Goal: Use online tool/utility: Utilize a website feature to perform a specific function

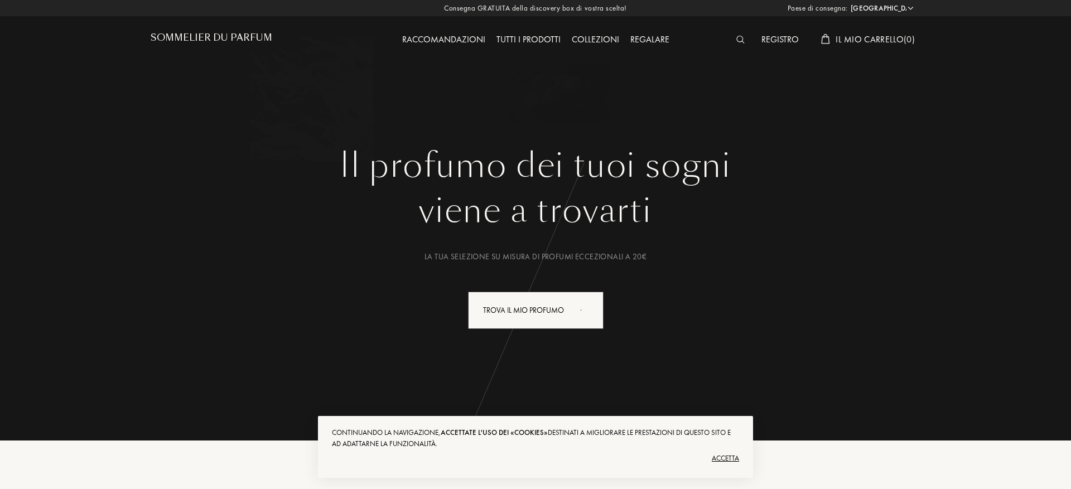
select select "IT"
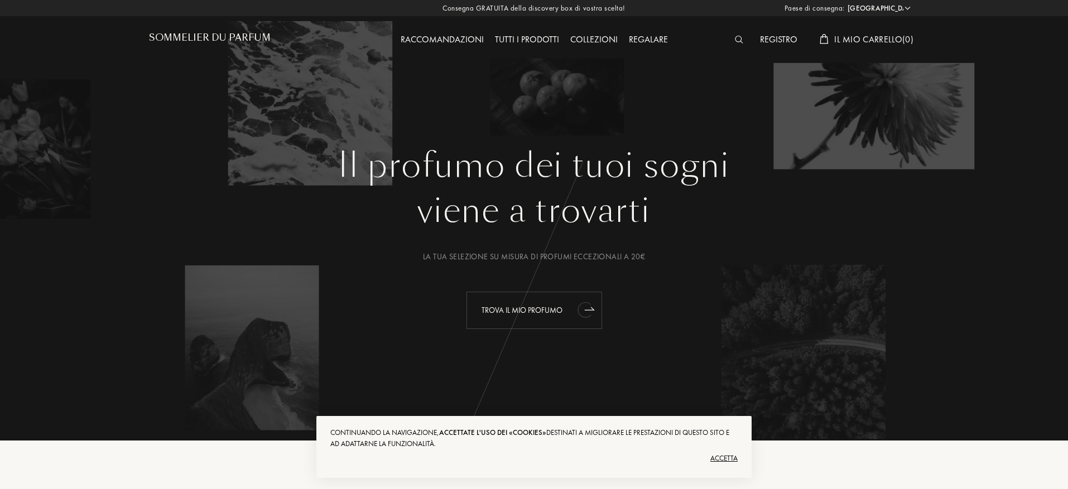
click at [530, 306] on div "Trova il mio profumo" at bounding box center [534, 310] width 136 height 37
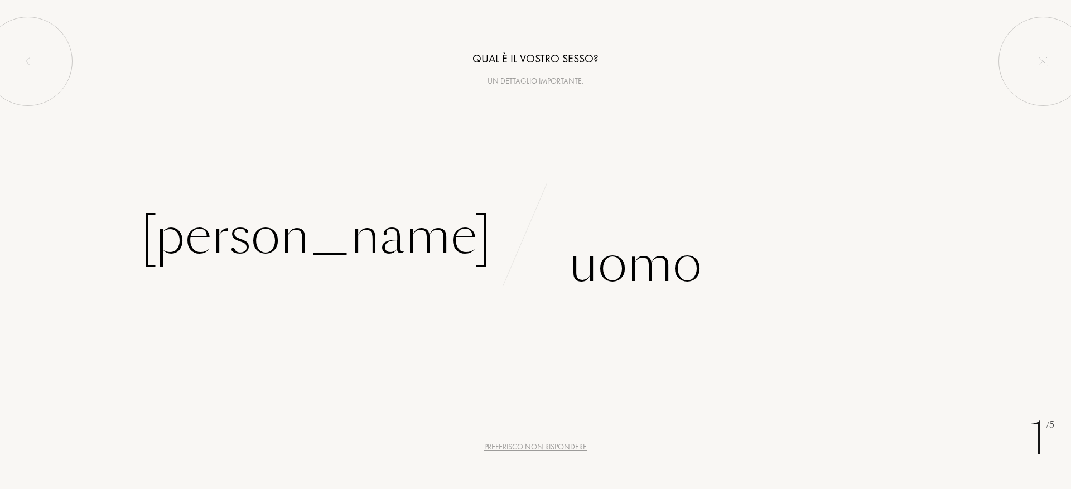
click at [529, 443] on div "Preferisco non rispondere" at bounding box center [535, 447] width 103 height 12
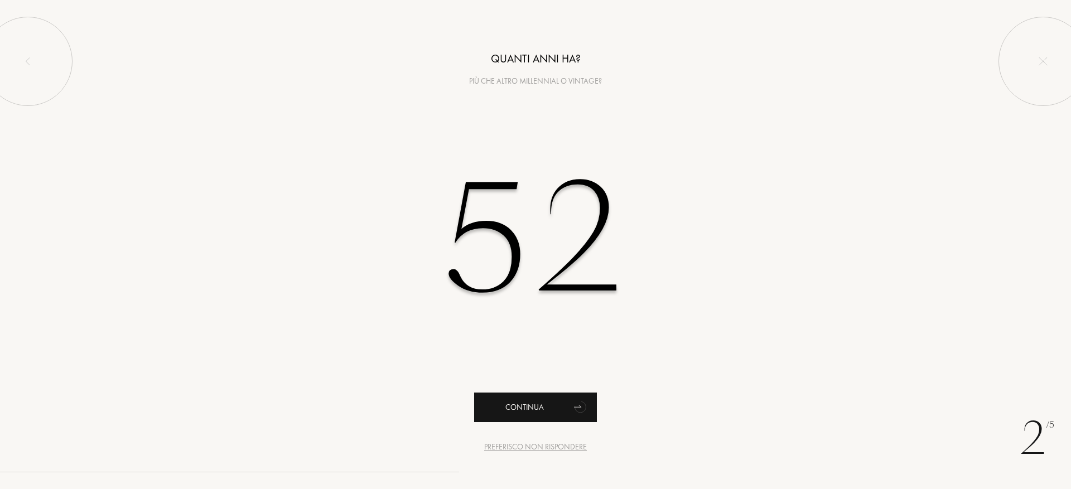
type input "52"
click at [539, 412] on div "Continua" at bounding box center [535, 408] width 123 height 30
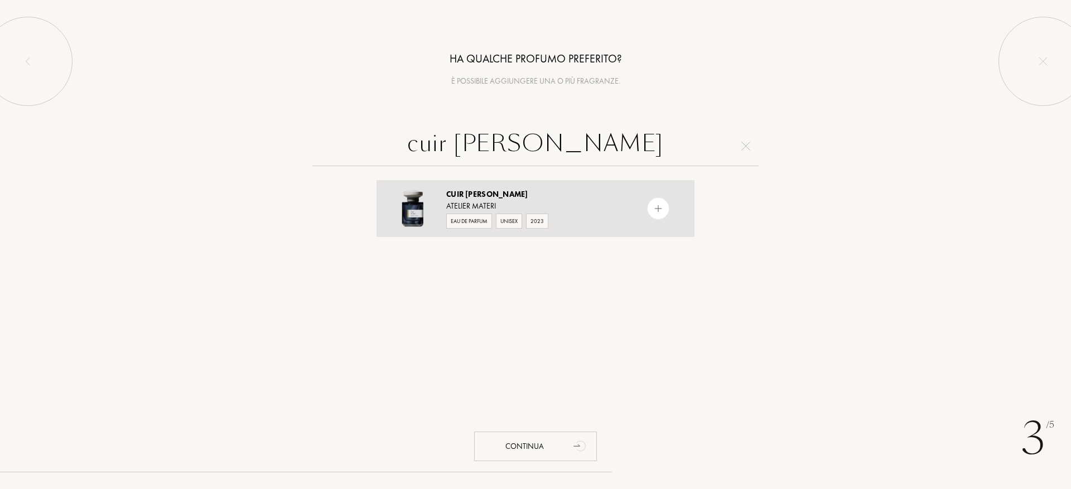
type input "cuir nilam"
click at [659, 205] on img at bounding box center [658, 209] width 11 height 11
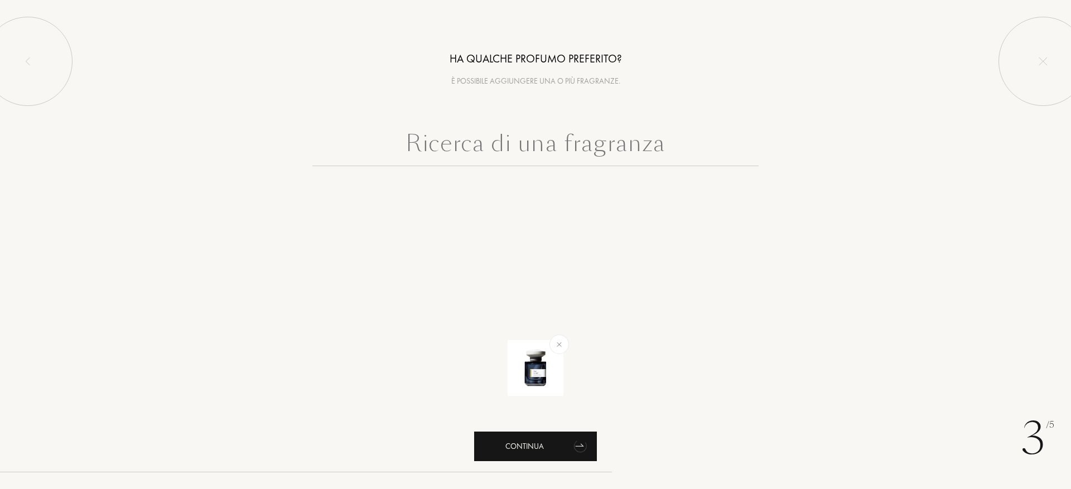
click at [541, 451] on div "Continua" at bounding box center [535, 447] width 123 height 30
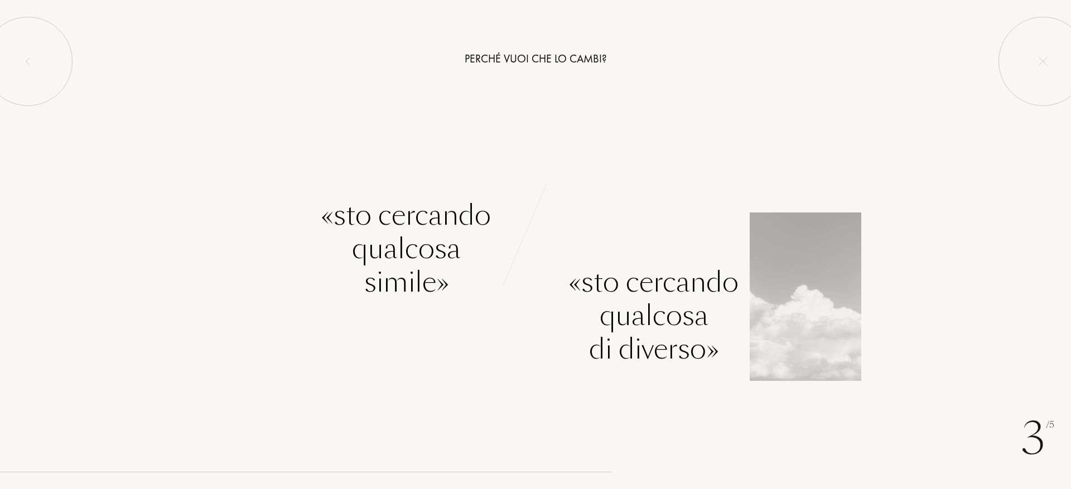
click at [628, 327] on div "«Sto cercando qualcosa di diverso»" at bounding box center [654, 316] width 170 height 100
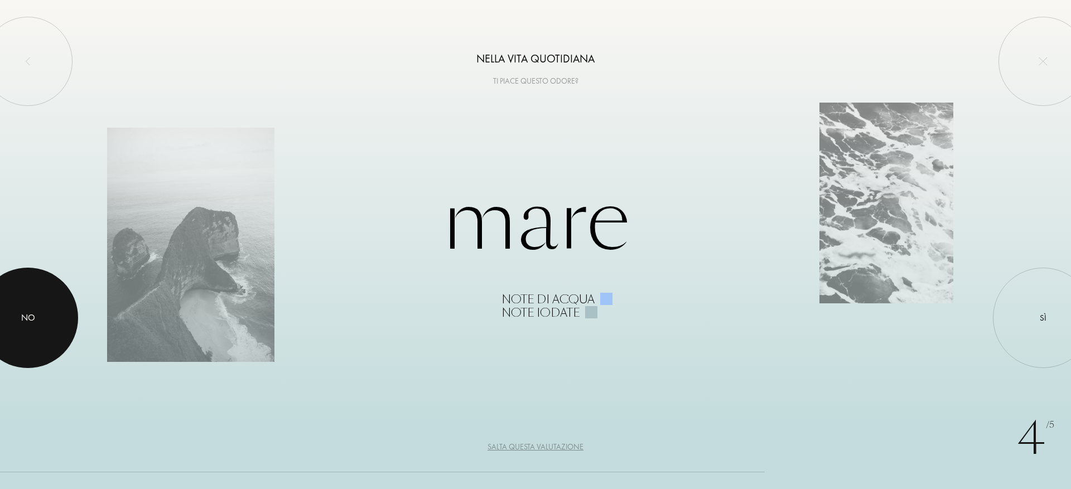
click at [45, 317] on div at bounding box center [28, 318] width 100 height 100
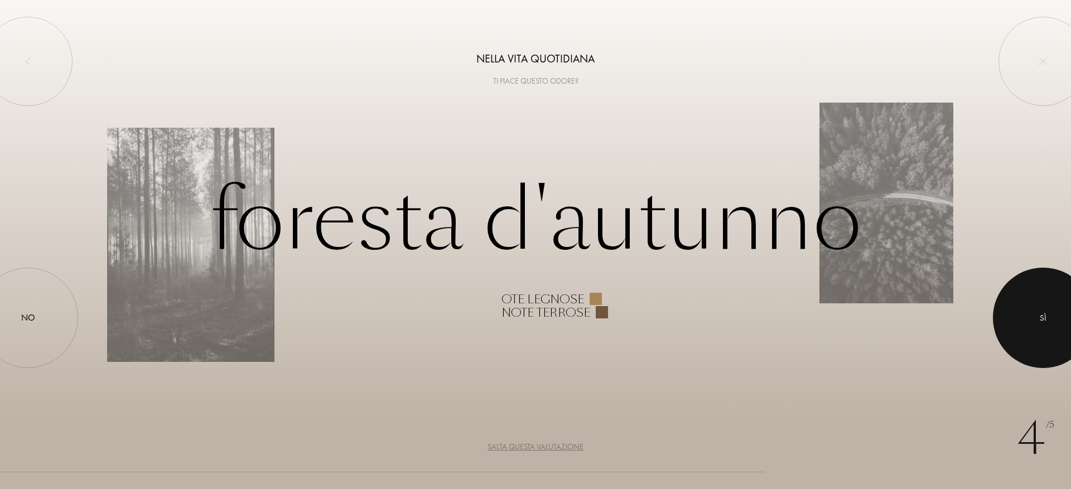
click at [1050, 302] on div at bounding box center [1043, 318] width 100 height 100
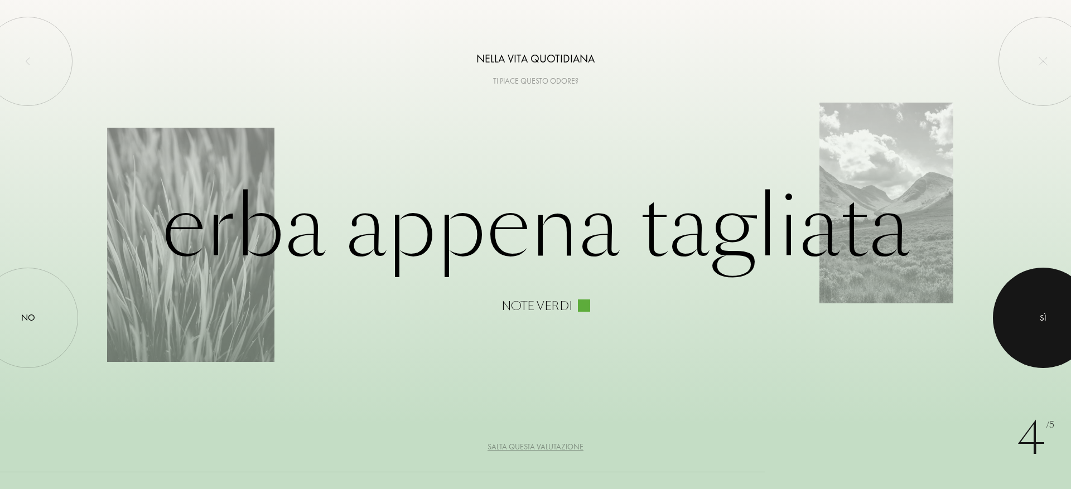
click at [1050, 302] on div at bounding box center [1043, 318] width 100 height 100
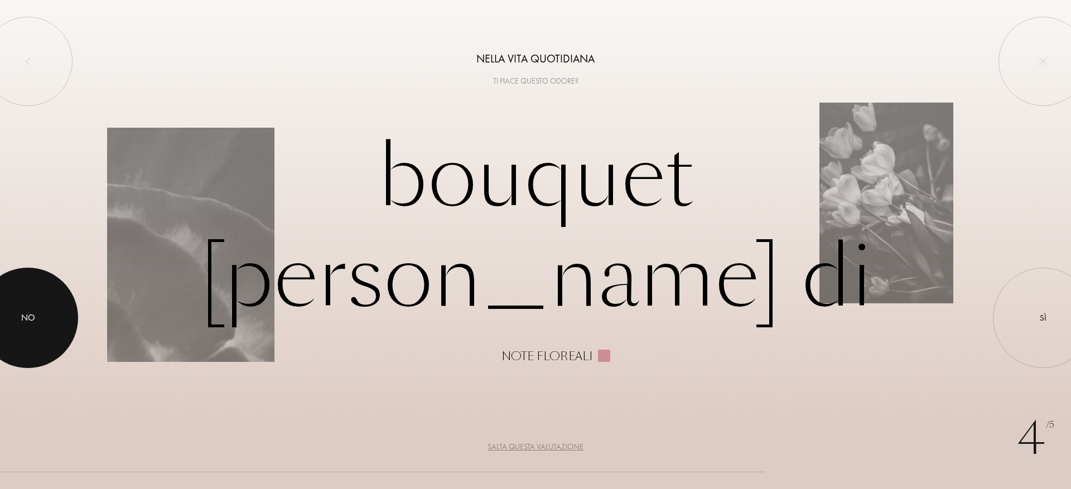
click at [17, 329] on div "No" at bounding box center [28, 318] width 100 height 100
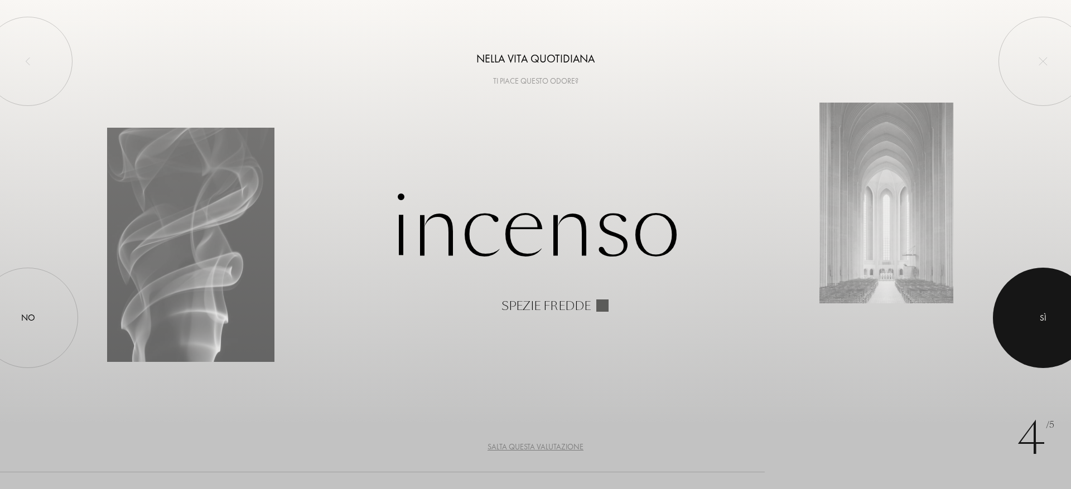
click at [1045, 335] on div at bounding box center [1043, 318] width 100 height 100
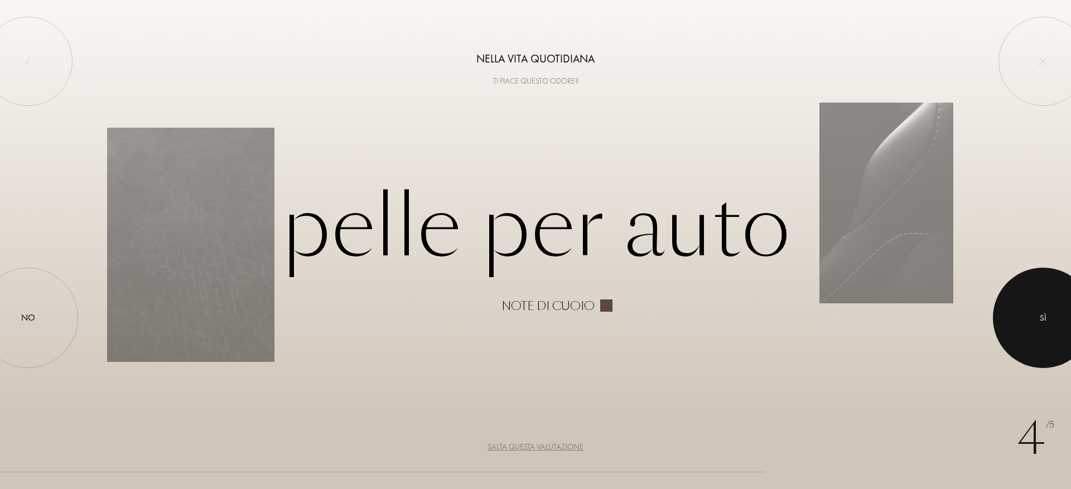
click at [1045, 335] on div at bounding box center [1043, 318] width 100 height 100
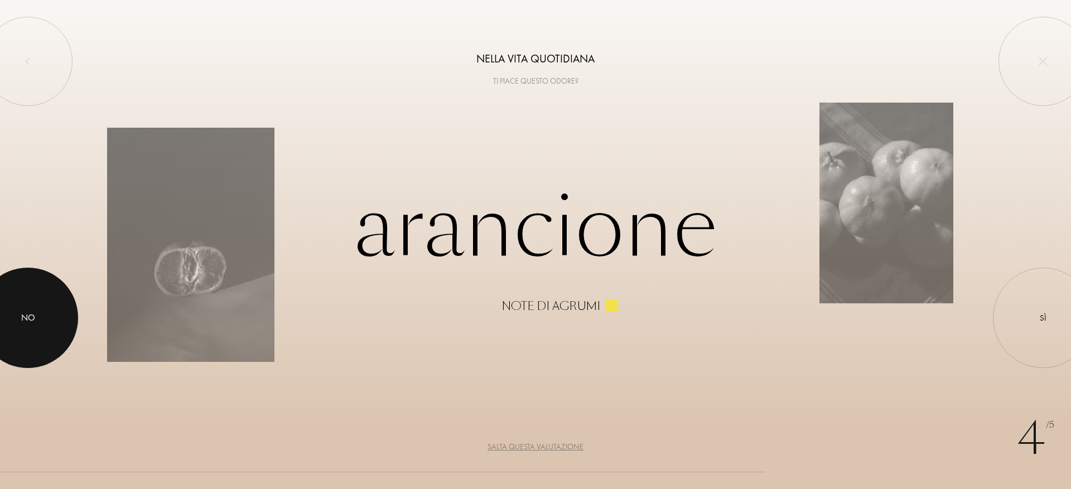
click at [27, 327] on div at bounding box center [28, 318] width 100 height 100
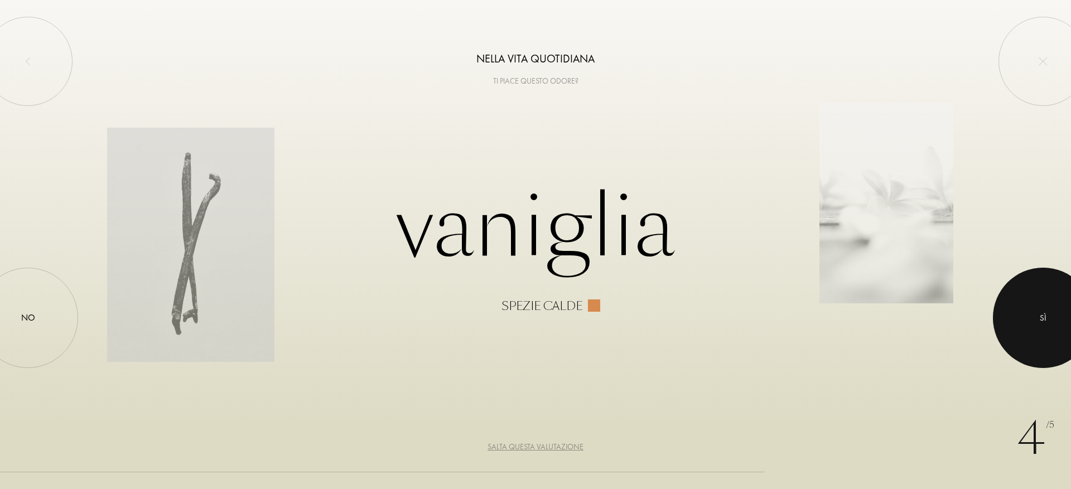
click at [1050, 306] on div at bounding box center [1043, 318] width 100 height 100
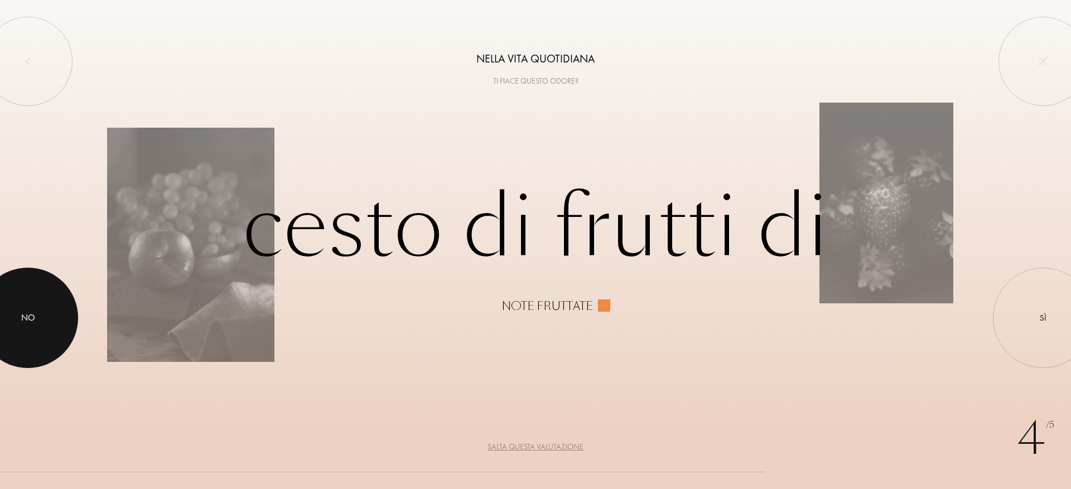
click at [31, 346] on div at bounding box center [28, 318] width 100 height 100
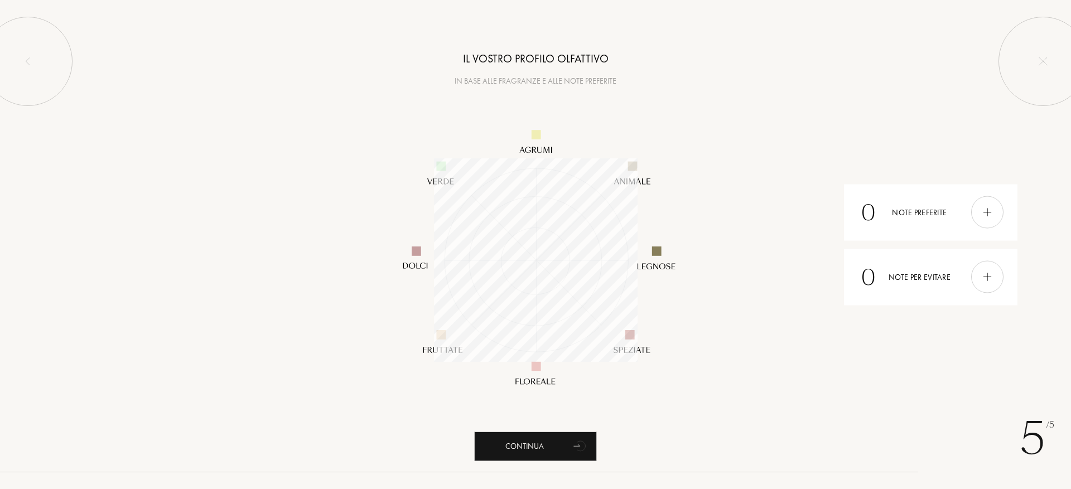
scroll to position [204, 204]
click at [992, 210] on img at bounding box center [987, 212] width 12 height 12
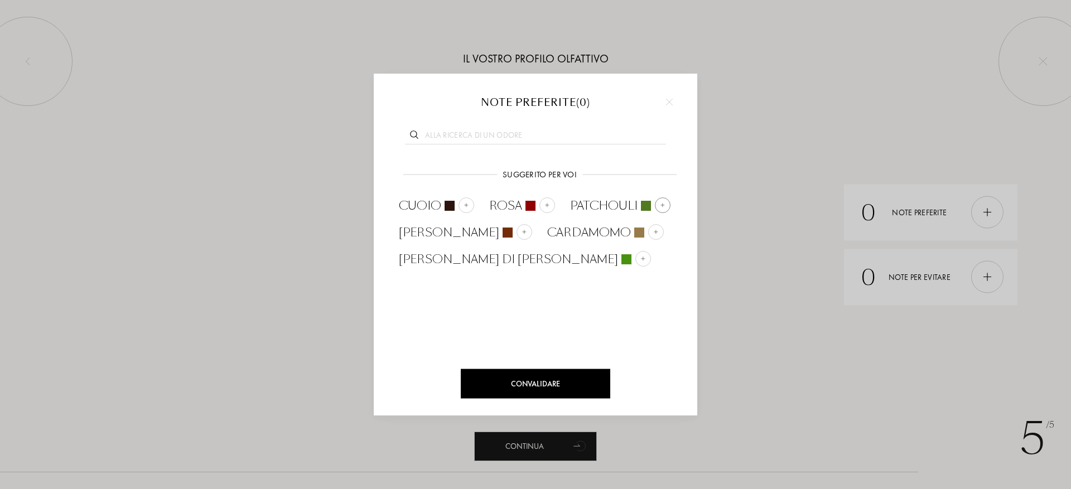
click at [660, 206] on img at bounding box center [663, 205] width 6 height 6
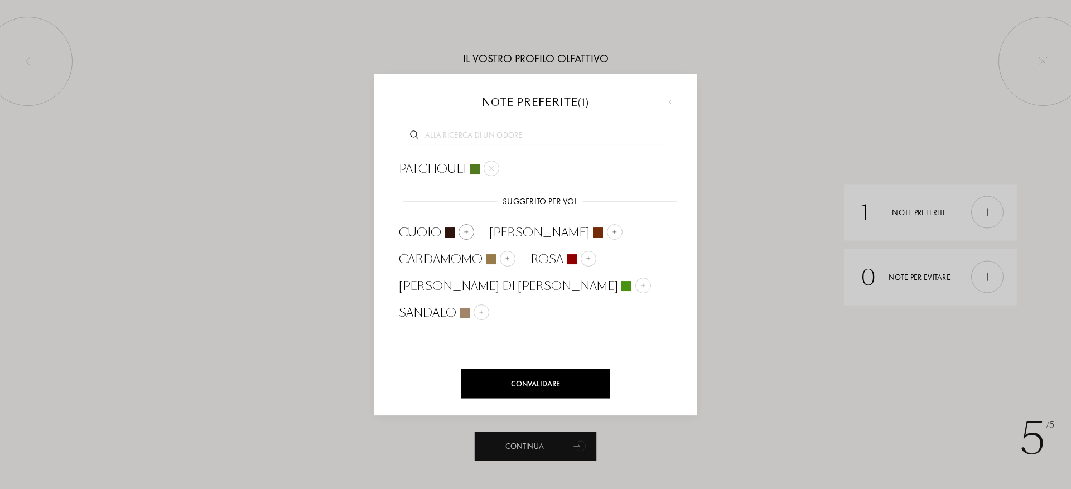
click at [470, 232] on div at bounding box center [467, 232] width 16 height 16
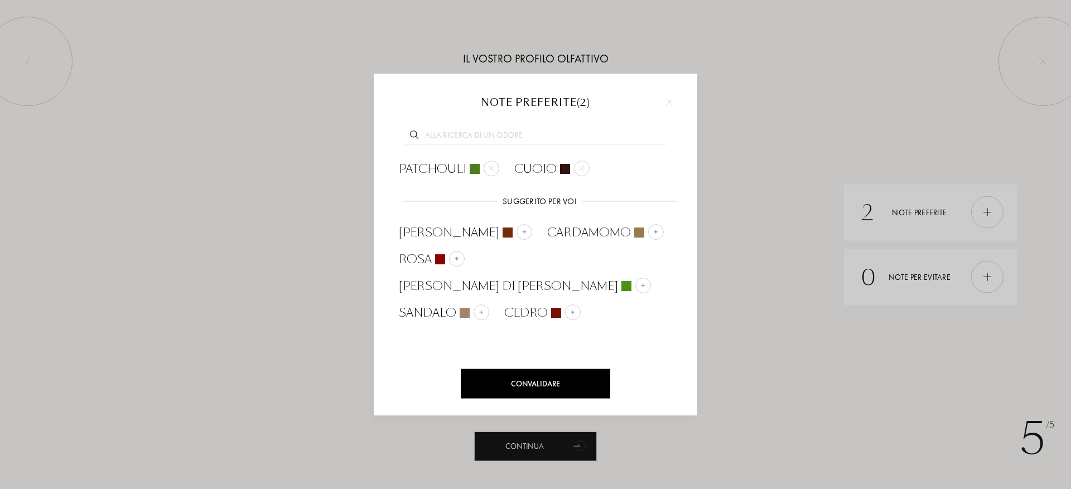
click at [908, 282] on div at bounding box center [535, 244] width 1071 height 489
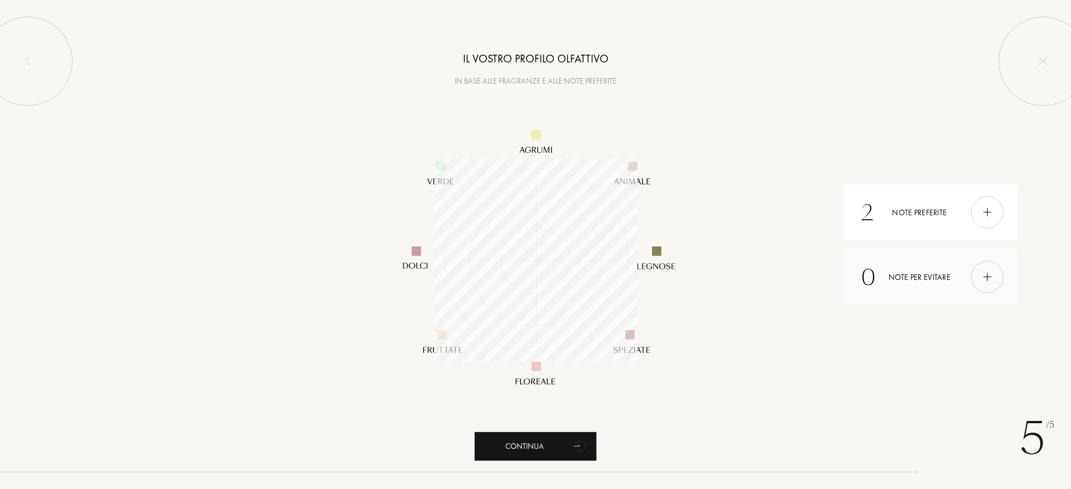
click at [985, 281] on img at bounding box center [987, 277] width 12 height 12
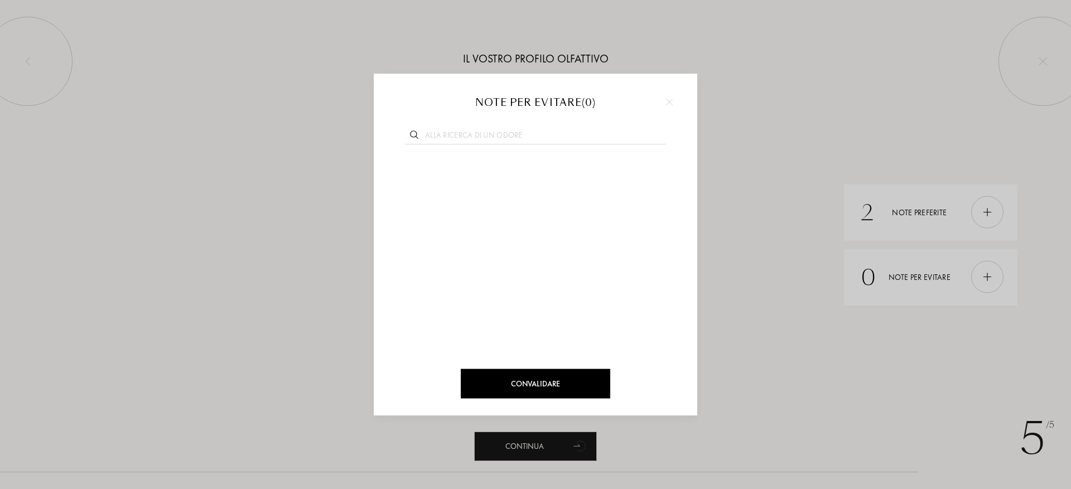
click at [669, 100] on img at bounding box center [669, 102] width 7 height 7
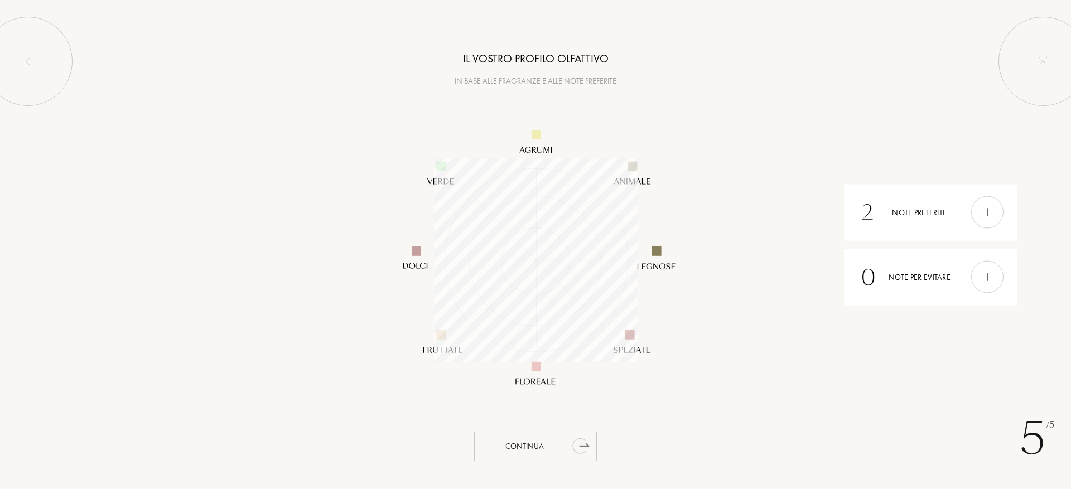
click at [536, 442] on div "Continua" at bounding box center [535, 447] width 123 height 30
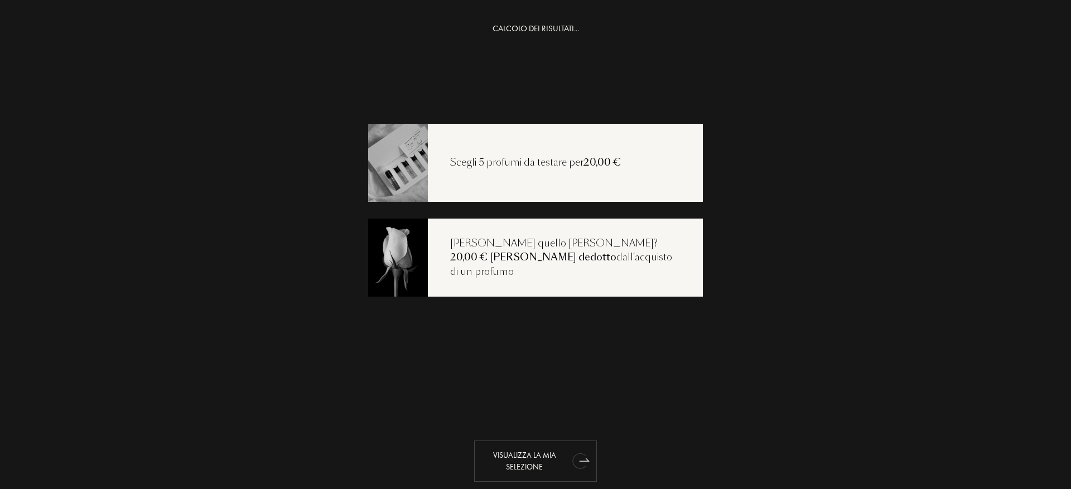
click at [533, 460] on div "Visualizza la mia selezione" at bounding box center [535, 461] width 123 height 41
